Goal: Task Accomplishment & Management: Use online tool/utility

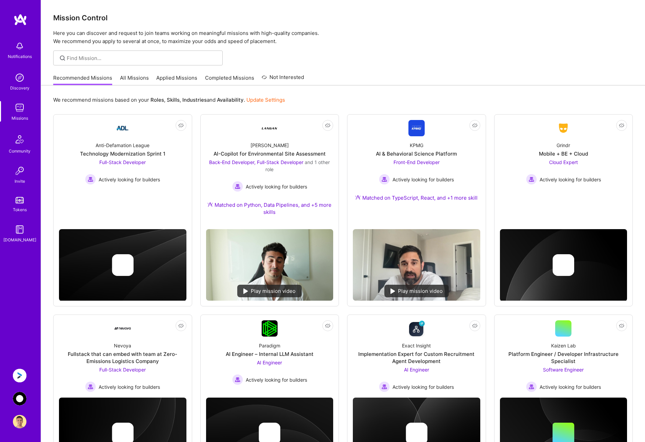
scroll to position [50, 0]
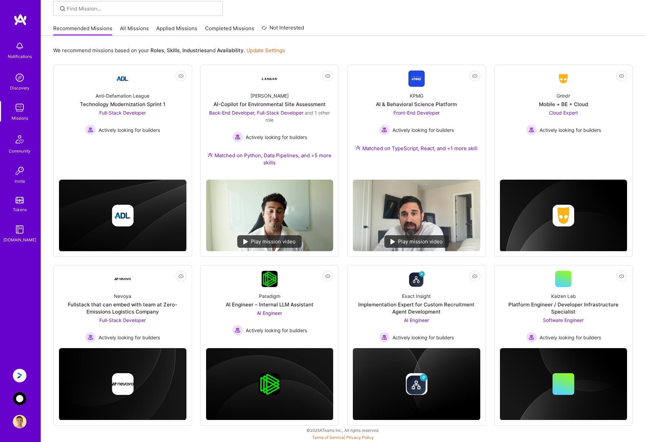
click at [18, 398] on img at bounding box center [20, 399] width 14 height 14
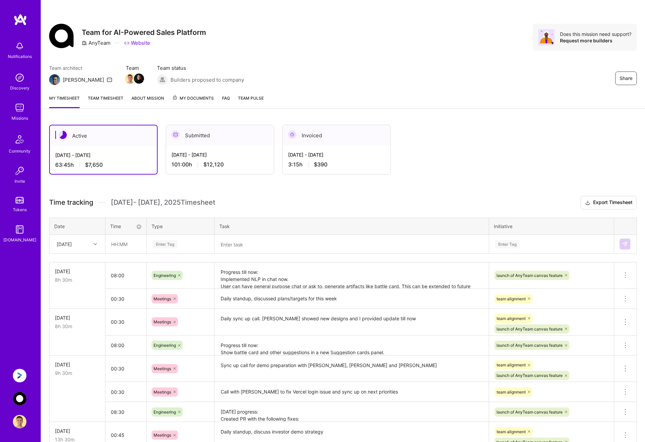
click at [20, 374] on img at bounding box center [20, 376] width 14 height 14
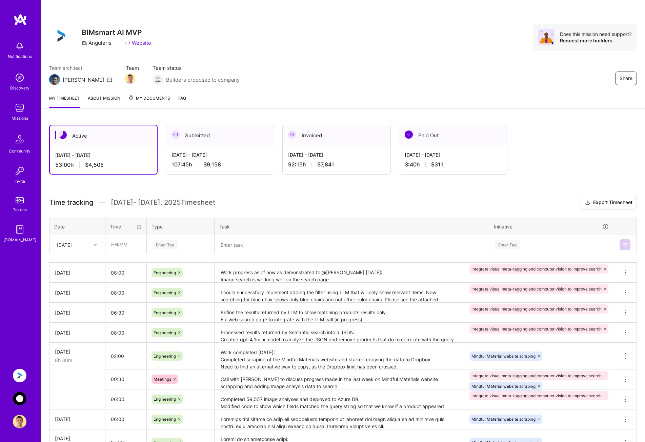
click at [21, 379] on img at bounding box center [20, 376] width 14 height 14
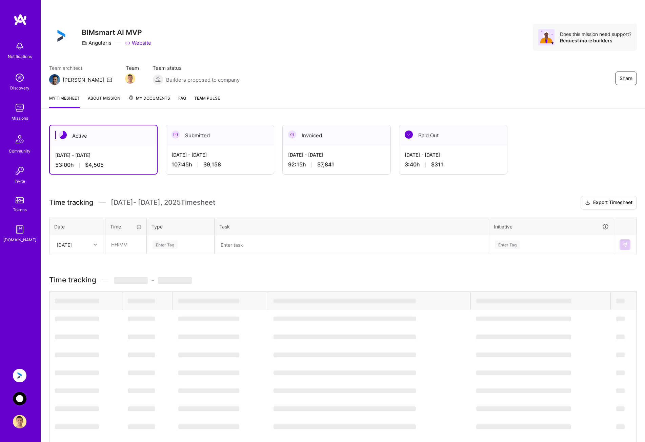
click at [21, 394] on img at bounding box center [20, 399] width 14 height 14
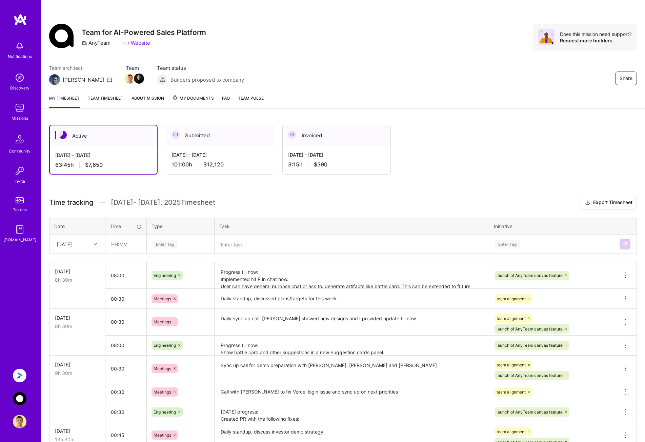
click at [17, 372] on img at bounding box center [20, 376] width 14 height 14
